Goal: Information Seeking & Learning: Learn about a topic

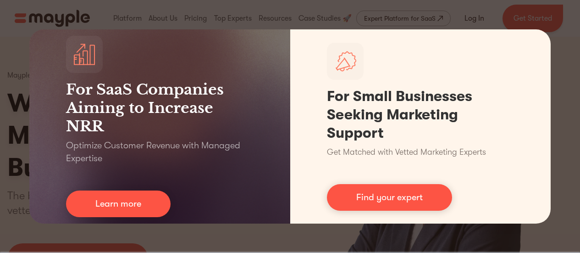
click at [572, 137] on div "For SaaS Companies Aiming to Increase NRR Optimize Customer Revenue with Manage…" at bounding box center [290, 126] width 580 height 253
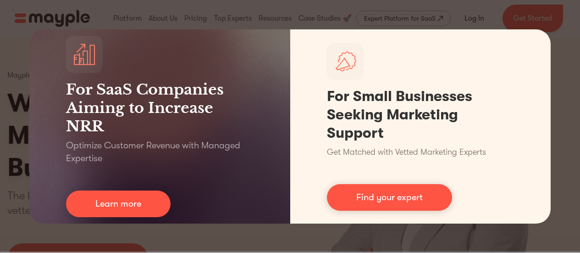
click at [107, 15] on div "For SaaS Companies Aiming to Increase NRR Optimize Customer Revenue with Manage…" at bounding box center [290, 126] width 580 height 253
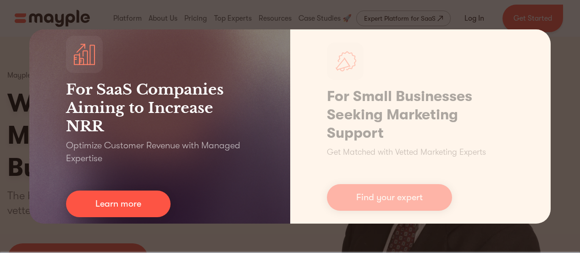
click at [221, 105] on h3 "For SaaS Companies Aiming to Increase NRR" at bounding box center [159, 107] width 187 height 55
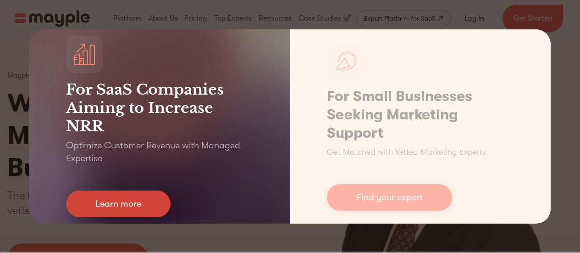
click at [115, 207] on link "Learn more" at bounding box center [118, 203] width 104 height 27
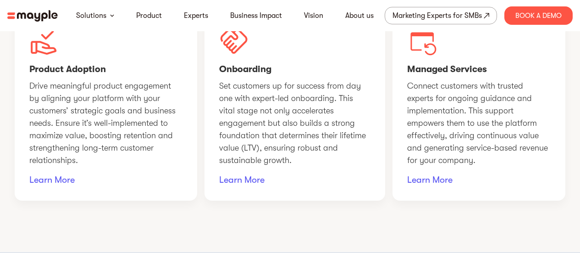
scroll to position [709, 0]
click at [203, 132] on div "Product Adoption Drive meaningful product engagement by aligning your platform …" at bounding box center [290, 105] width 550 height 188
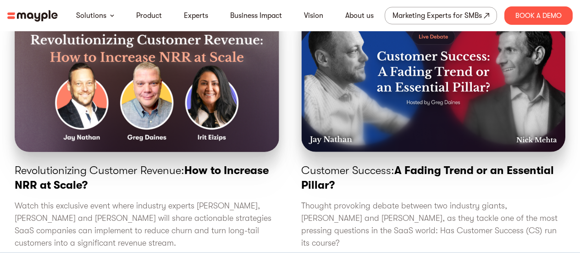
scroll to position [3066, 0]
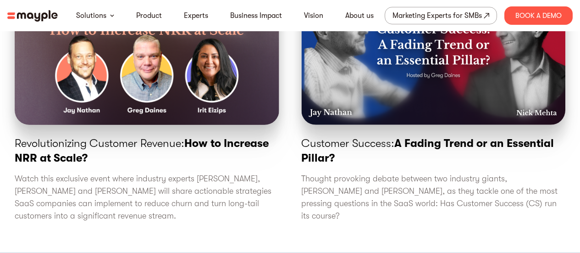
click at [290, 104] on div "Revolutionizing Customer Revenue: How to Increase NRR at Scale? Watch this excl…" at bounding box center [290, 102] width 550 height 253
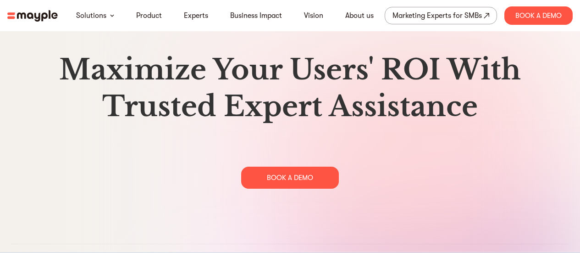
scroll to position [4713, 0]
